Goal: Task Accomplishment & Management: Use online tool/utility

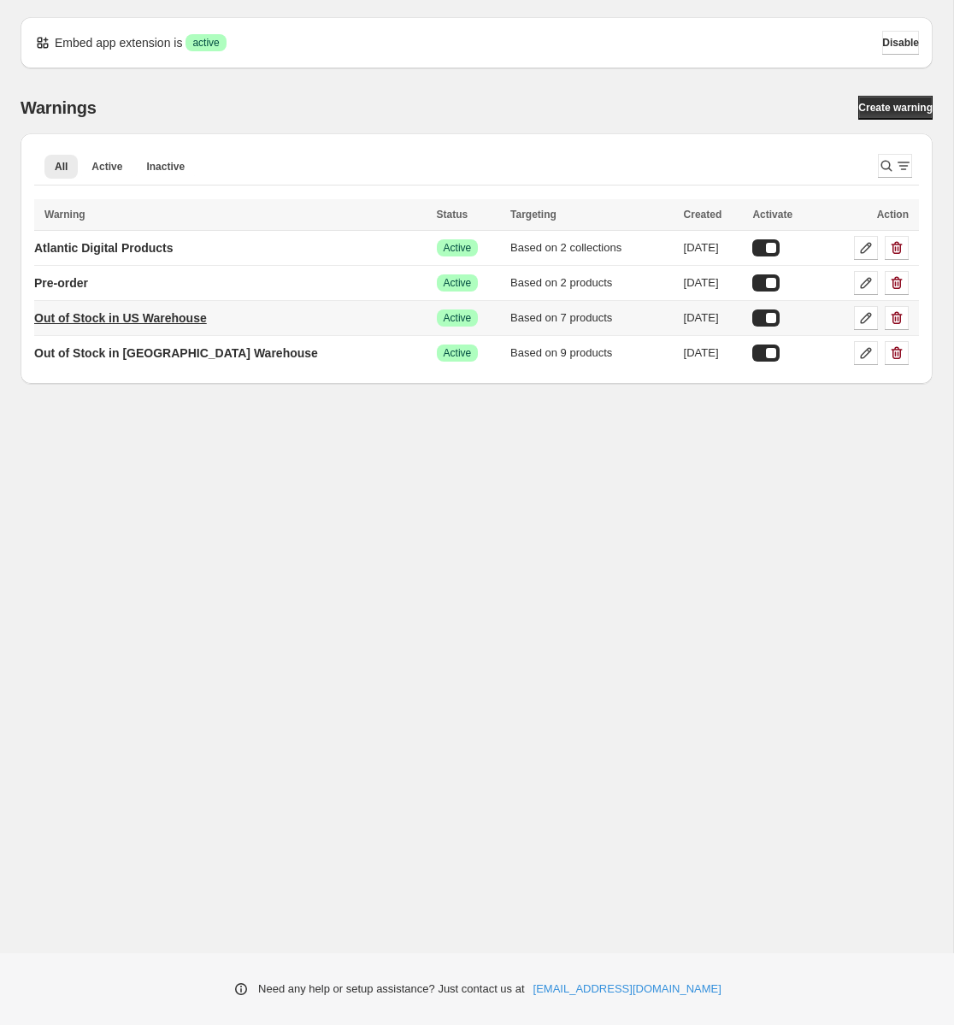
click at [157, 318] on p "Out of Stock in US Warehouse" at bounding box center [120, 318] width 173 height 17
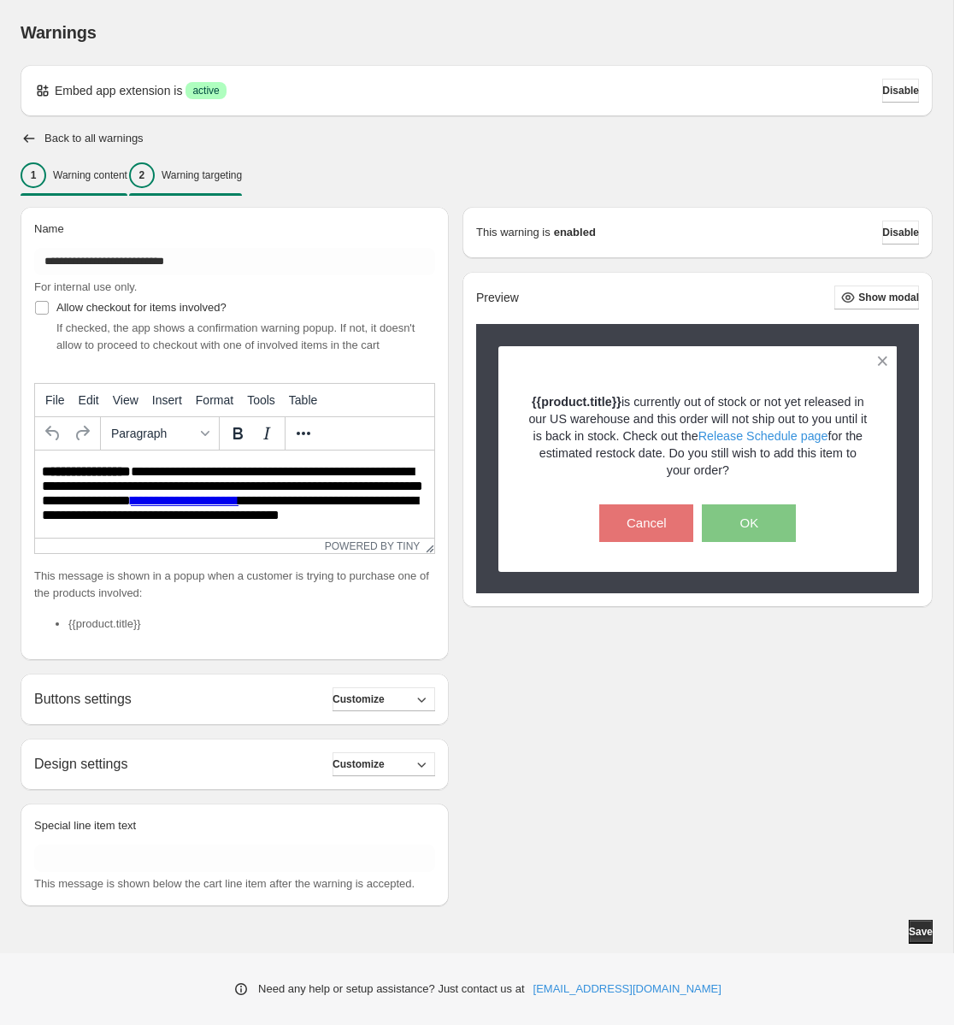
click at [216, 170] on p "Warning targeting" at bounding box center [202, 175] width 80 height 14
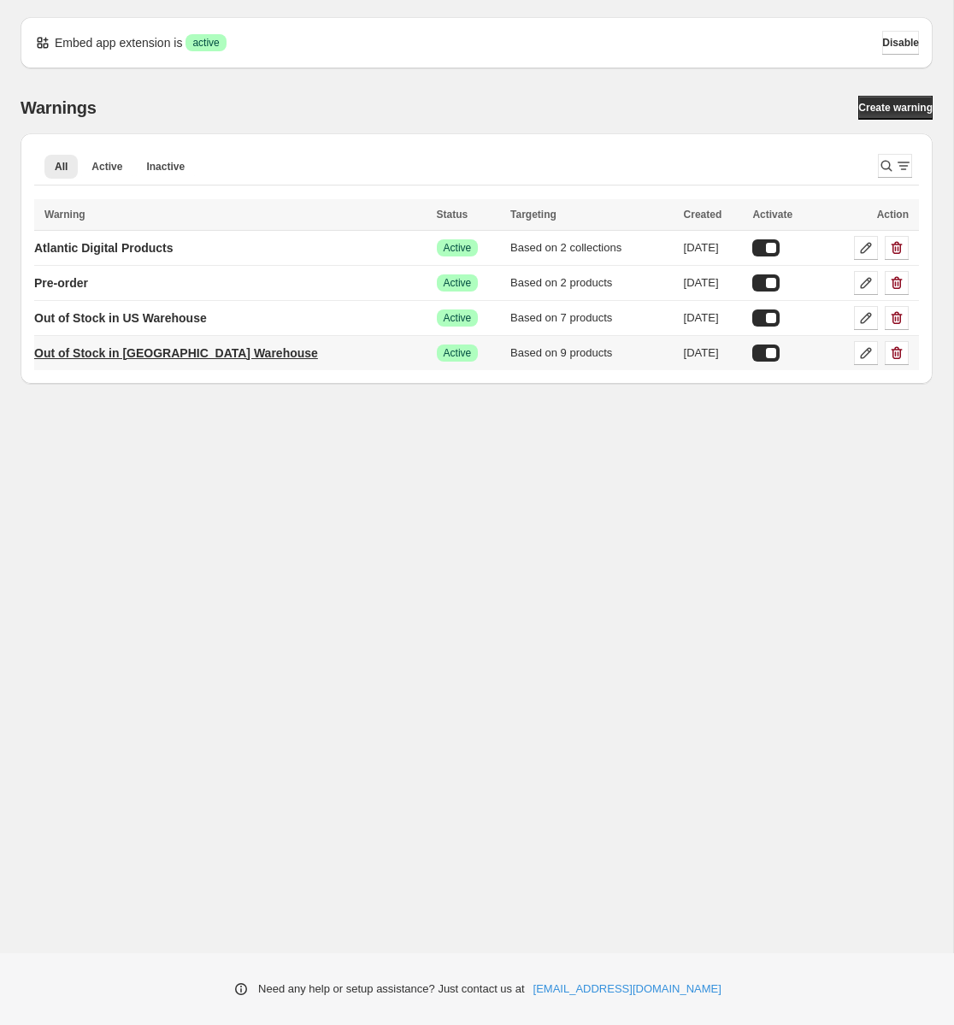
click at [150, 351] on p "Out of Stock in [GEOGRAPHIC_DATA] Warehouse" at bounding box center [176, 353] width 284 height 17
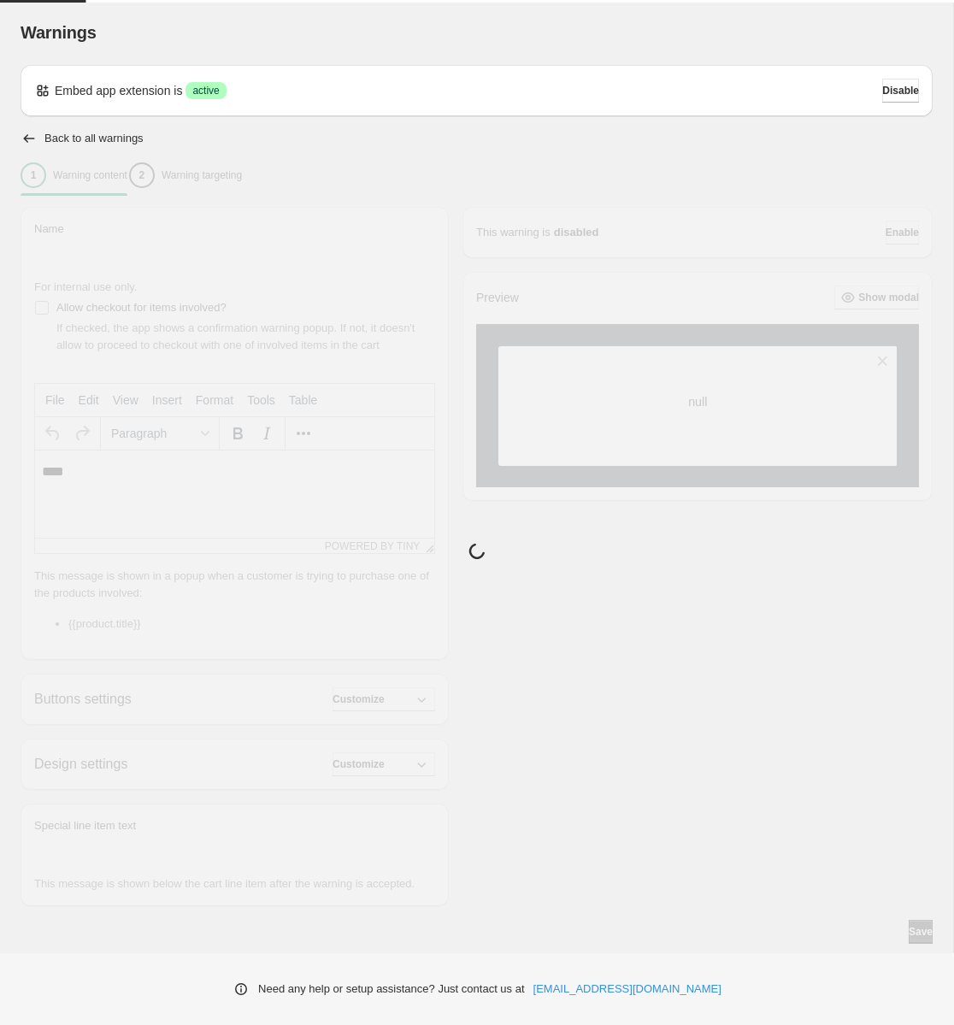
type input "**********"
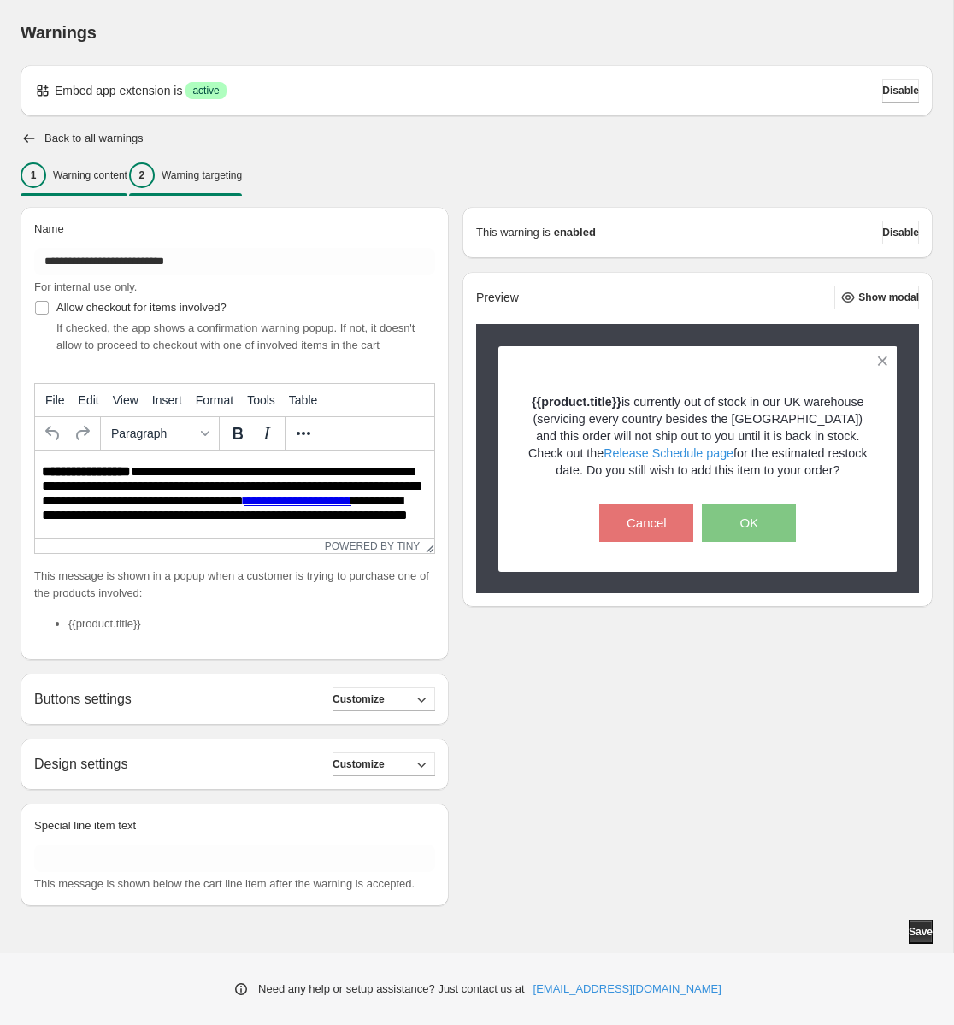
click at [242, 170] on p "Warning targeting" at bounding box center [202, 175] width 80 height 14
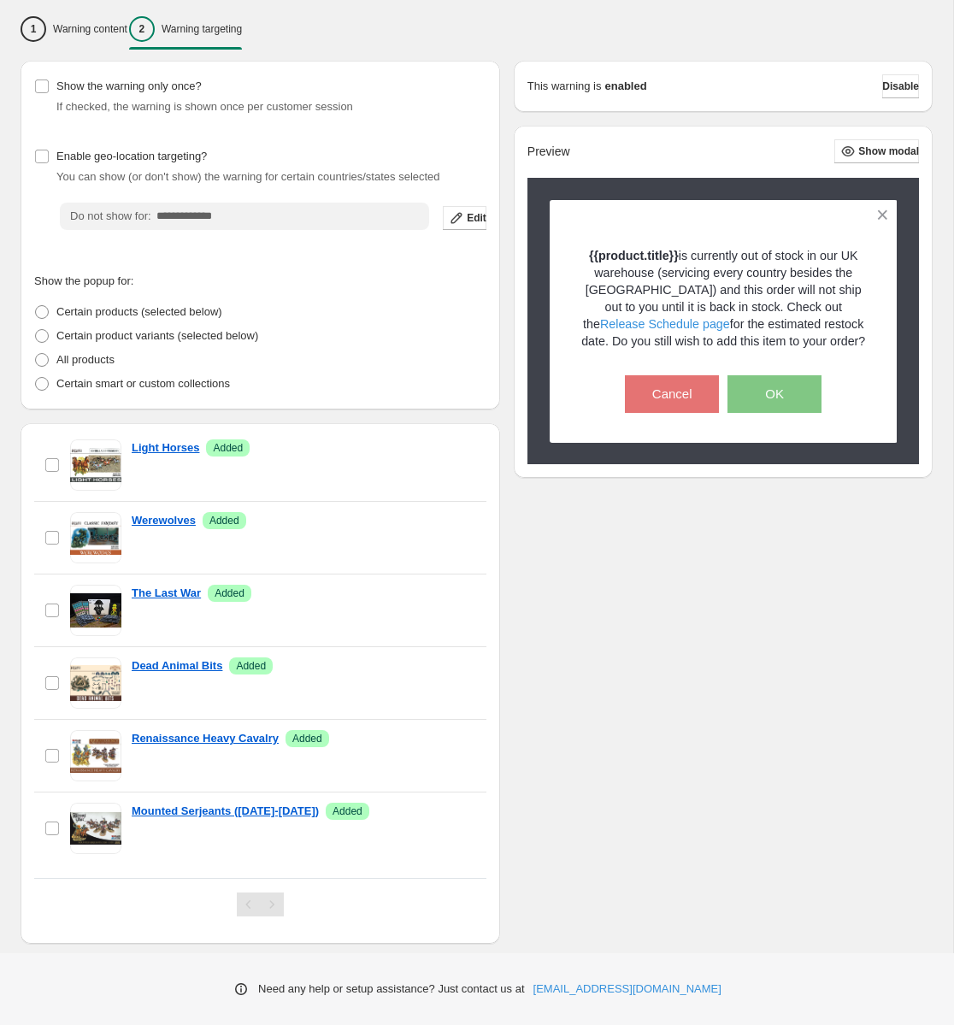
scroll to position [175, 0]
